Goal: Transaction & Acquisition: Purchase product/service

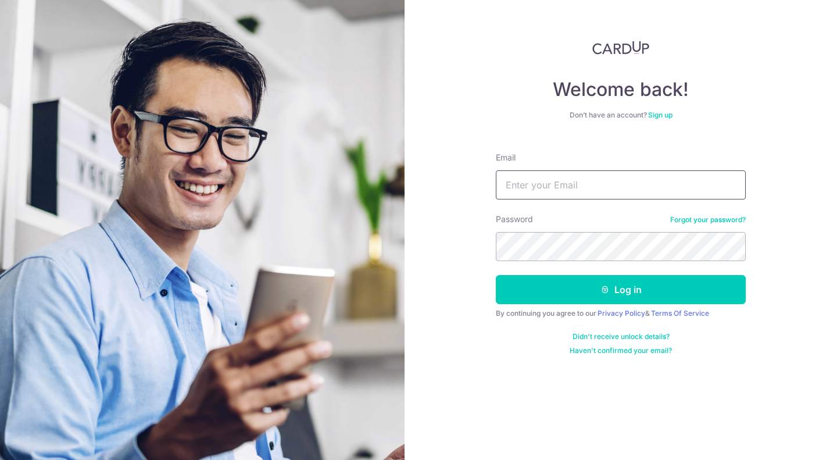
click at [560, 196] on input "Email" at bounding box center [621, 184] width 250 height 29
type input "jemflinch@gmail.com"
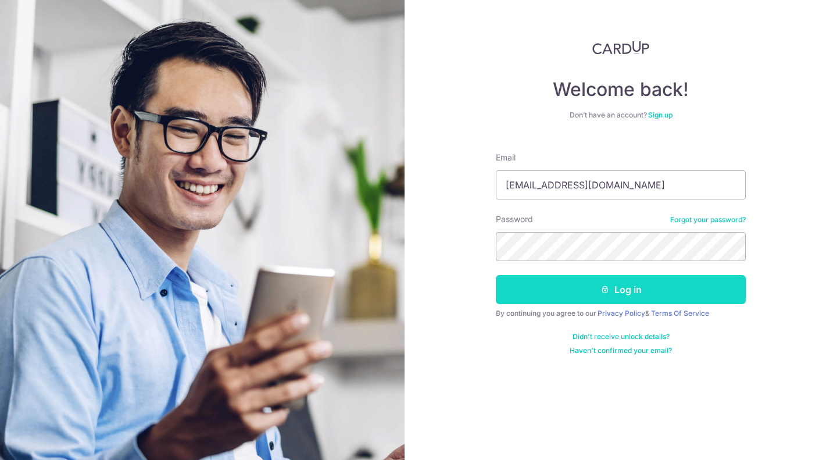
click at [515, 290] on button "Log in" at bounding box center [621, 289] width 250 height 29
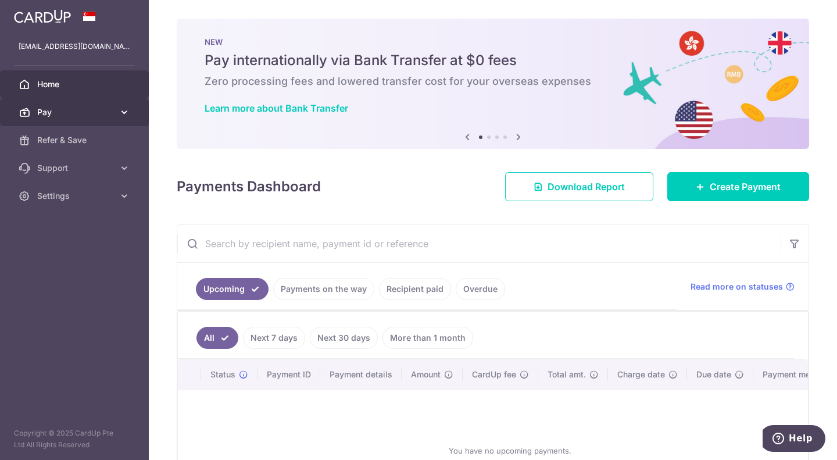
click at [113, 105] on link "Pay" at bounding box center [74, 112] width 149 height 28
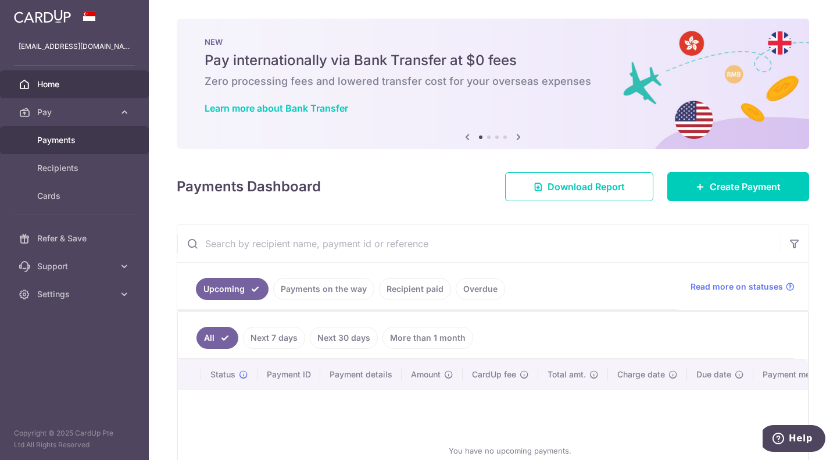
click at [76, 151] on link "Payments" at bounding box center [74, 140] width 149 height 28
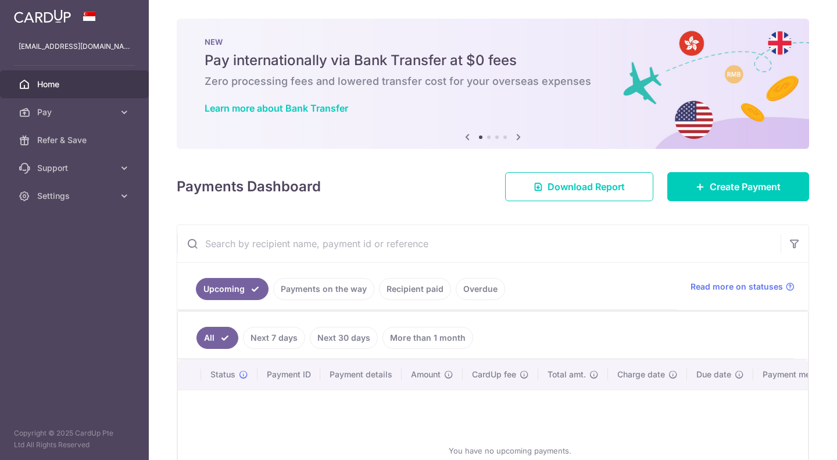
click at [73, 104] on link "Pay" at bounding box center [74, 112] width 149 height 28
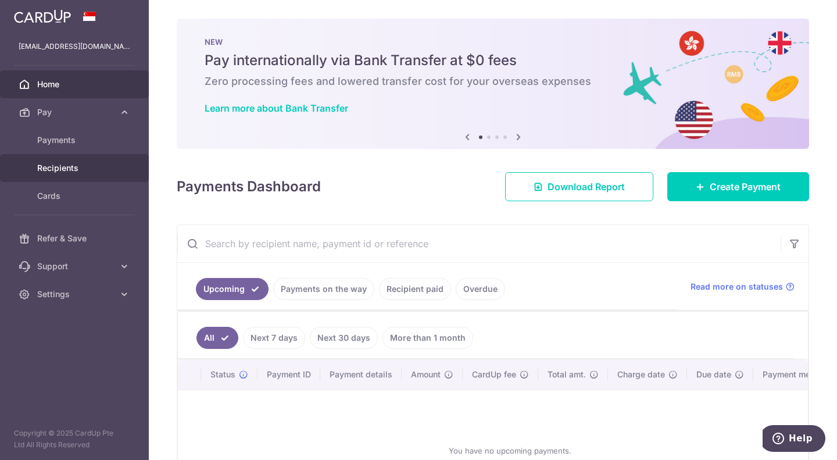
click at [74, 165] on span "Recipients" at bounding box center [75, 168] width 77 height 12
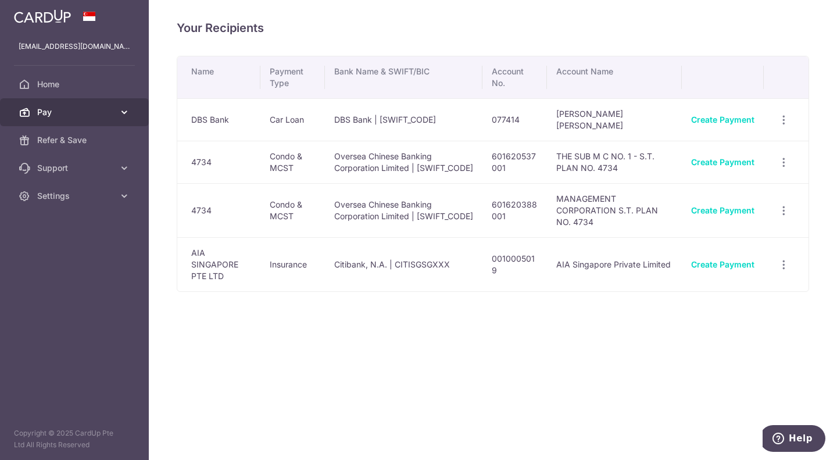
click at [90, 109] on span "Pay" at bounding box center [75, 112] width 77 height 12
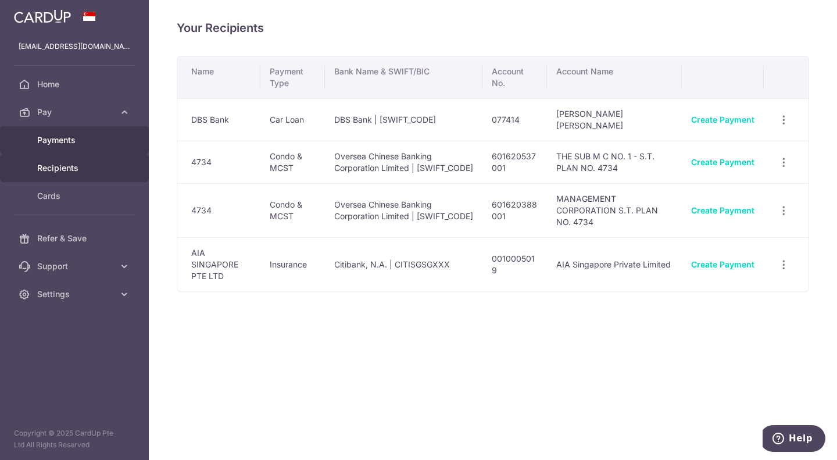
click at [86, 144] on span "Payments" at bounding box center [75, 140] width 77 height 12
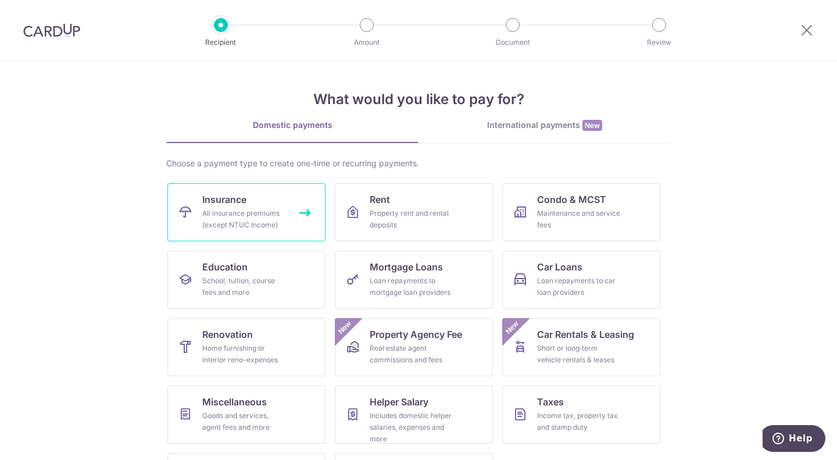
click at [248, 202] on link "Insurance All insurance premiums (except NTUC Income)" at bounding box center [246, 212] width 158 height 58
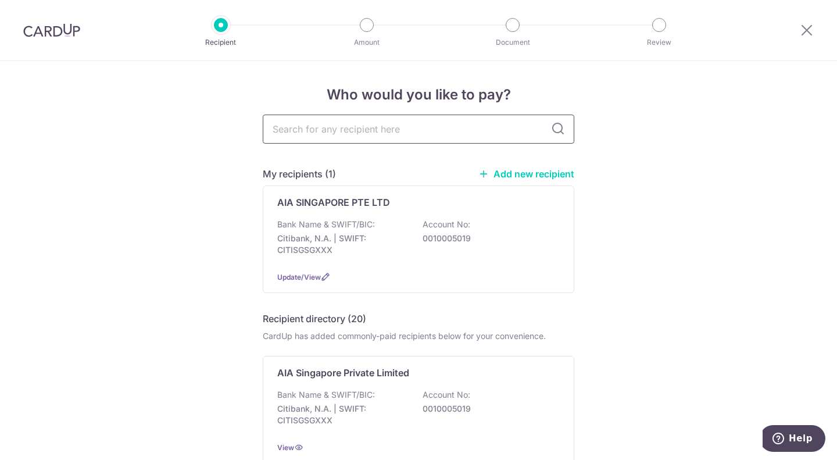
click at [362, 134] on input "text" at bounding box center [419, 129] width 312 height 29
type input "hsbclife"
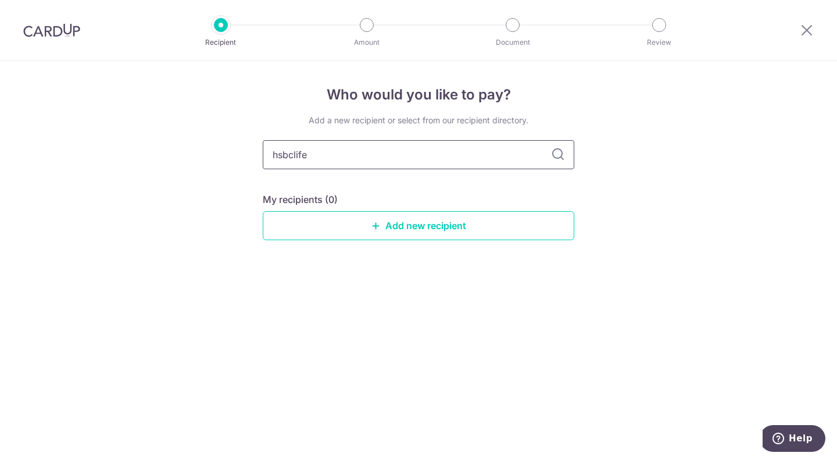
click at [294, 152] on input "hsbclife" at bounding box center [419, 154] width 312 height 29
type input "hsbc life"
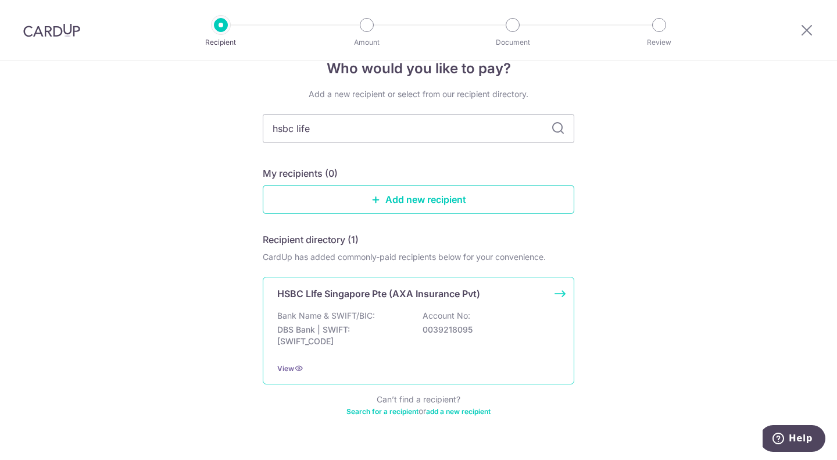
scroll to position [50, 0]
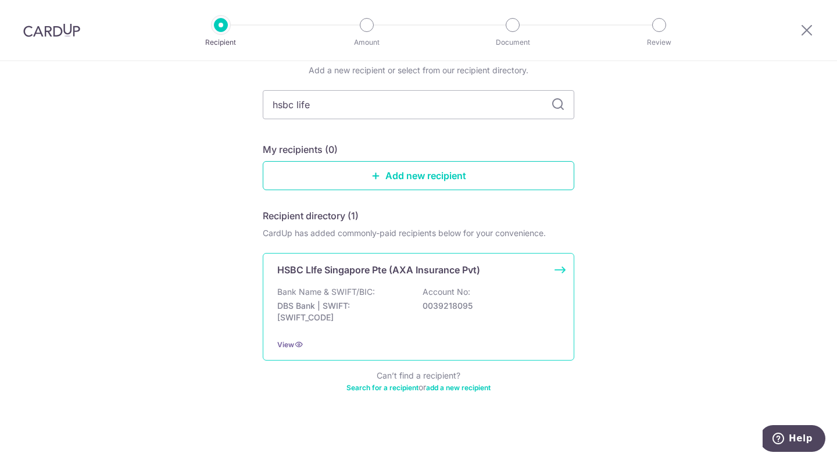
click at [368, 313] on p "DBS Bank | SWIFT: DBSSSGSGXXX" at bounding box center [342, 311] width 130 height 23
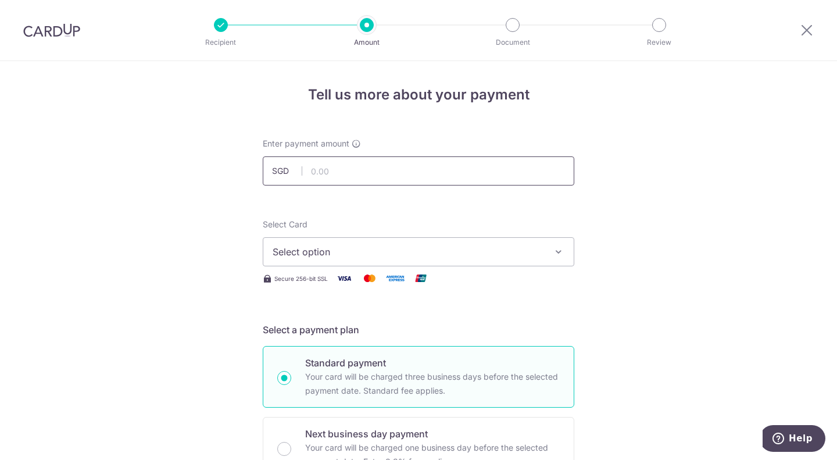
click at [332, 174] on input "text" at bounding box center [419, 170] width 312 height 29
type input "10,000.00"
click at [358, 253] on span "Select option" at bounding box center [408, 252] width 271 height 14
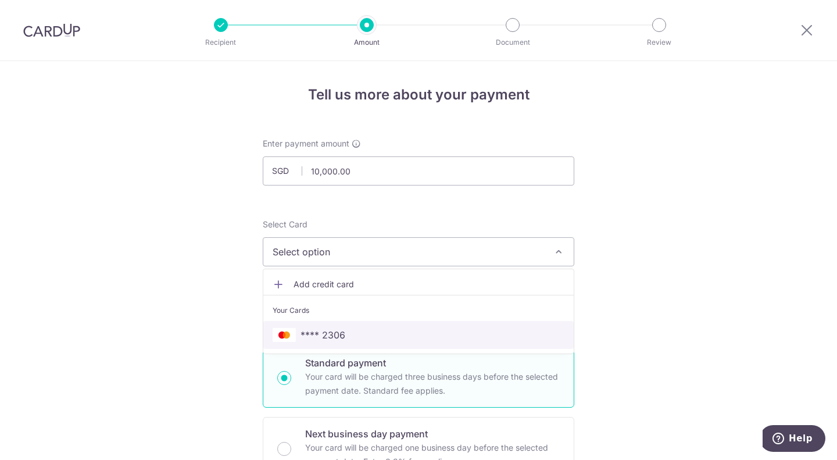
click at [337, 333] on span "**** 2306" at bounding box center [323, 335] width 45 height 14
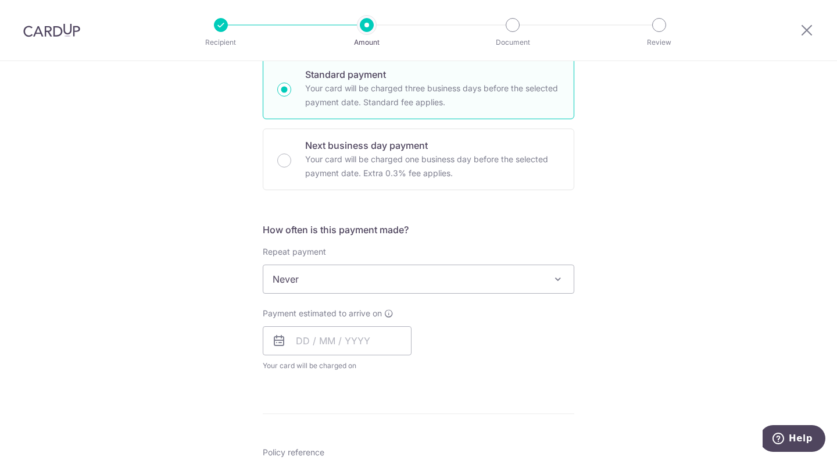
scroll to position [291, 0]
click at [303, 342] on input "text" at bounding box center [337, 338] width 149 height 29
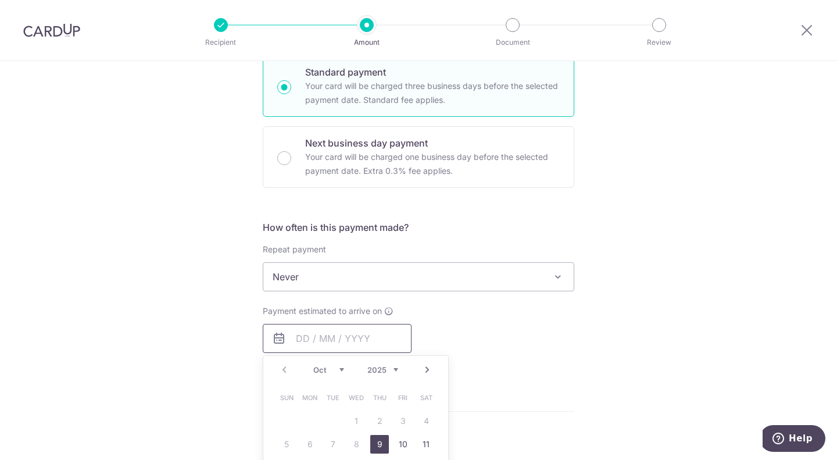
scroll to position [349, 0]
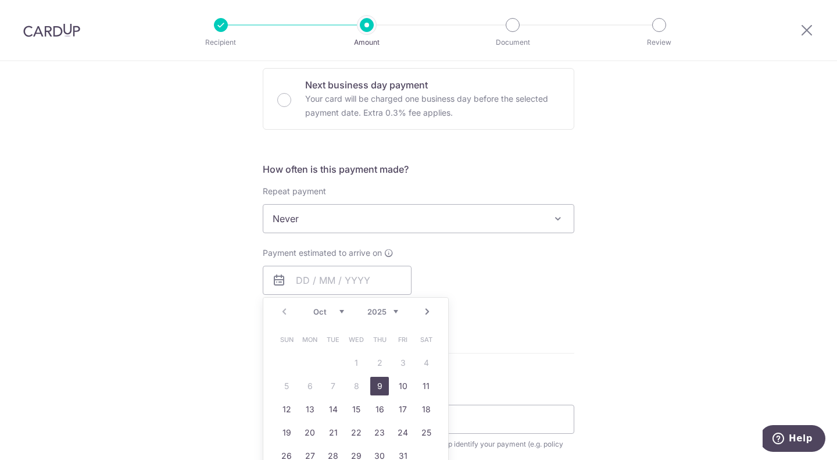
click at [370, 384] on link "9" at bounding box center [379, 386] width 19 height 19
type input "09/10/2025"
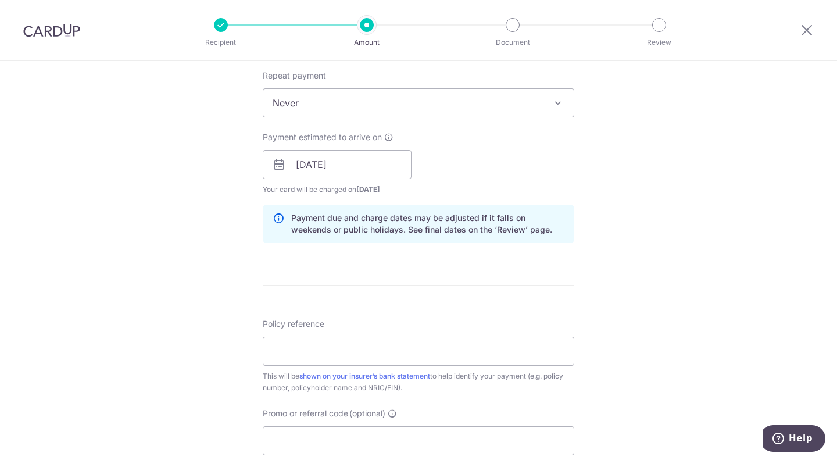
scroll to position [465, 0]
paste input "502-1617872"
type input "502-1617872"
click at [711, 268] on div "Tell us more about your payment Enter payment amount SGD 10,000.00 10000.00 Sel…" at bounding box center [418, 146] width 837 height 1100
click at [738, 213] on div "Tell us more about your payment Enter payment amount SGD 10,000.00 10000.00 Sel…" at bounding box center [418, 146] width 837 height 1100
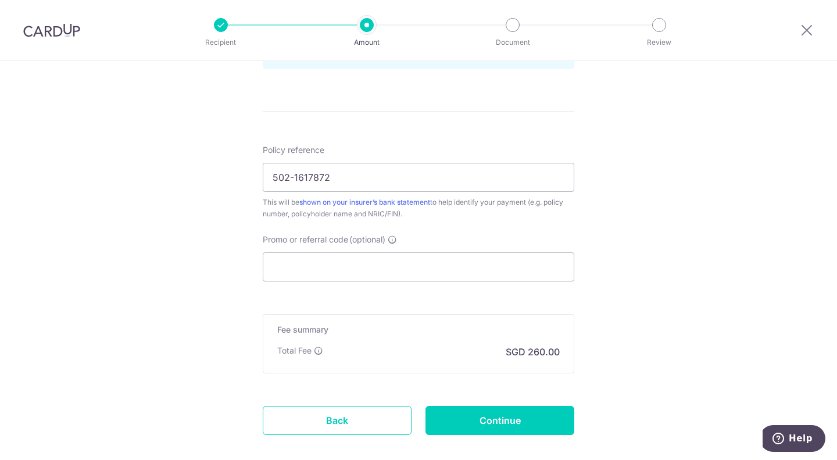
scroll to position [640, 0]
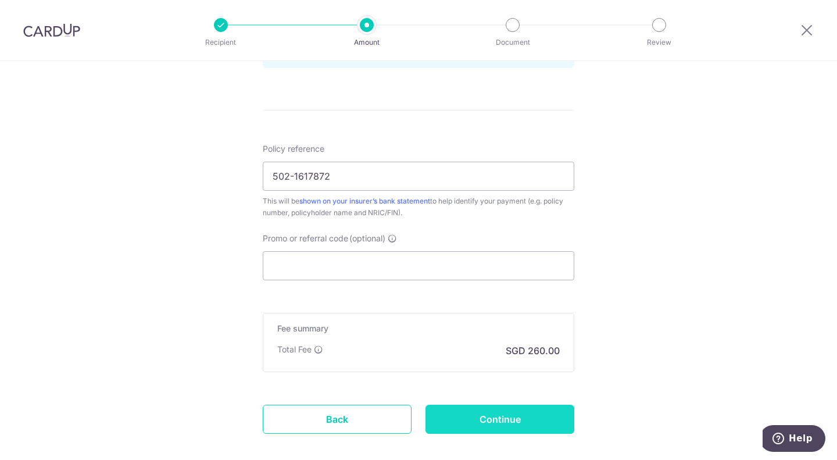
click at [475, 411] on input "Continue" at bounding box center [500, 419] width 149 height 29
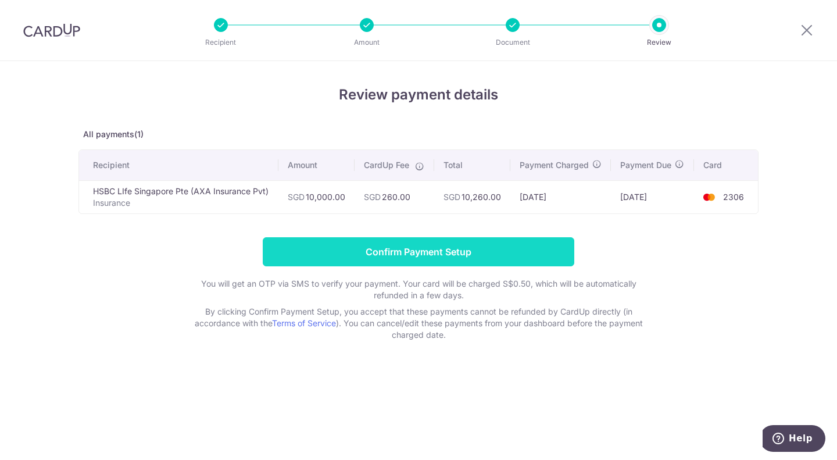
click at [461, 260] on input "Confirm Payment Setup" at bounding box center [419, 251] width 312 height 29
